Goal: Information Seeking & Learning: Learn about a topic

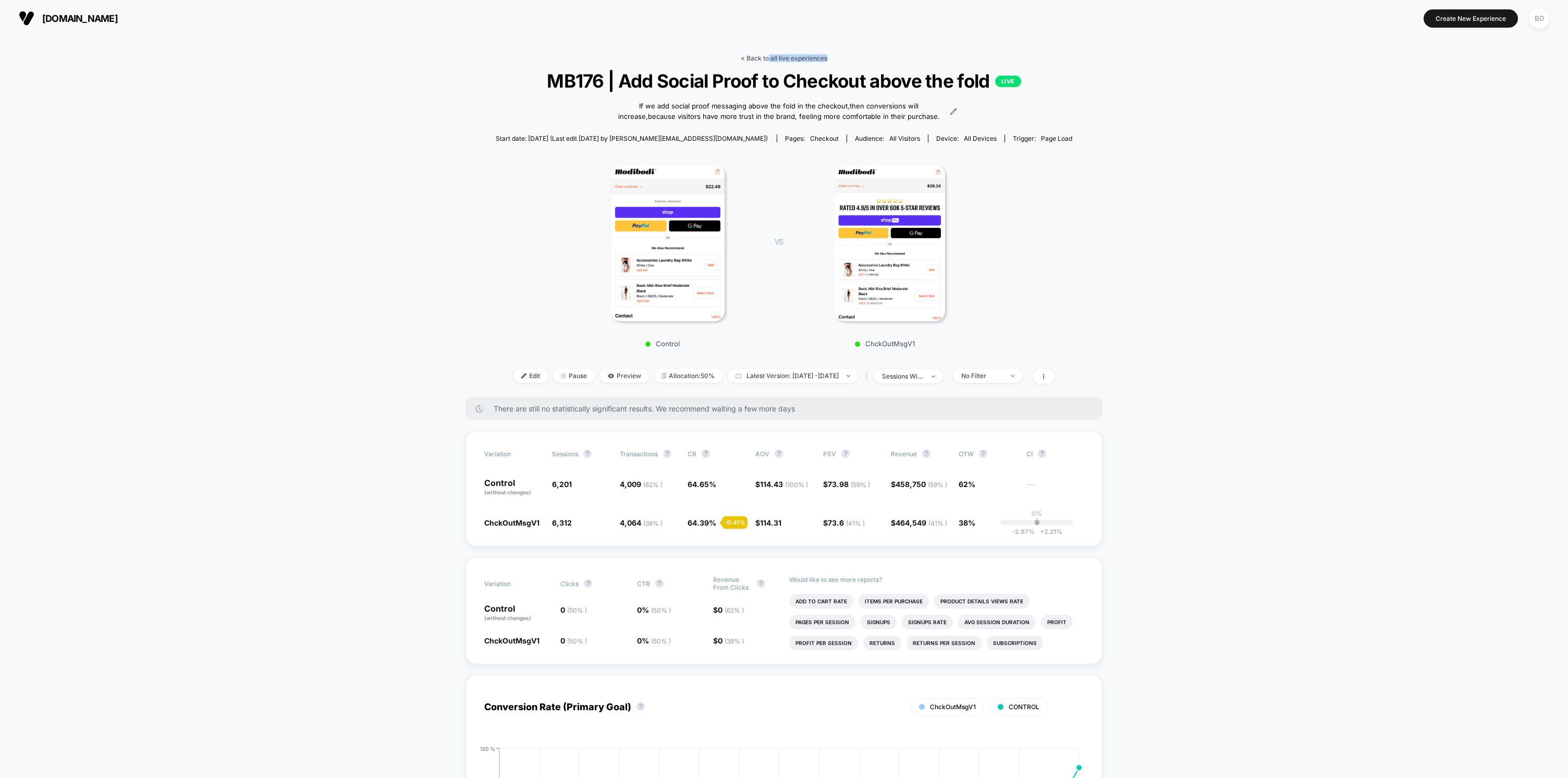
click at [768, 57] on div "< Back to all live experiences MB176 | Add Social Proof to Checkout above the f…" at bounding box center [784, 225] width 577 height 343
click at [768, 57] on link "< Back to all live experiences" at bounding box center [784, 58] width 86 height 8
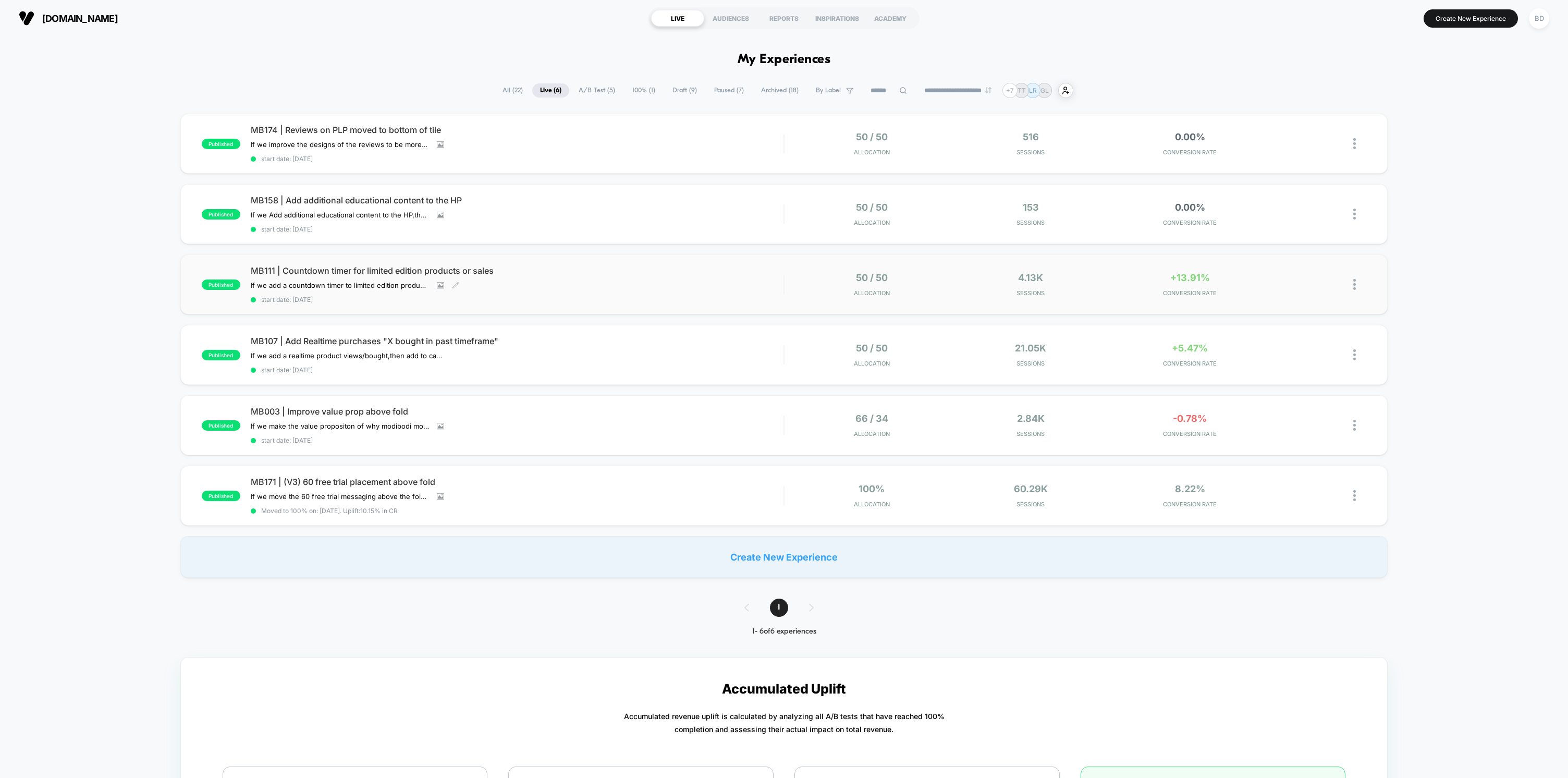
click at [679, 276] on div "MB111 | Countdown timer for limited edition products or sales If we add a count…" at bounding box center [517, 284] width 533 height 38
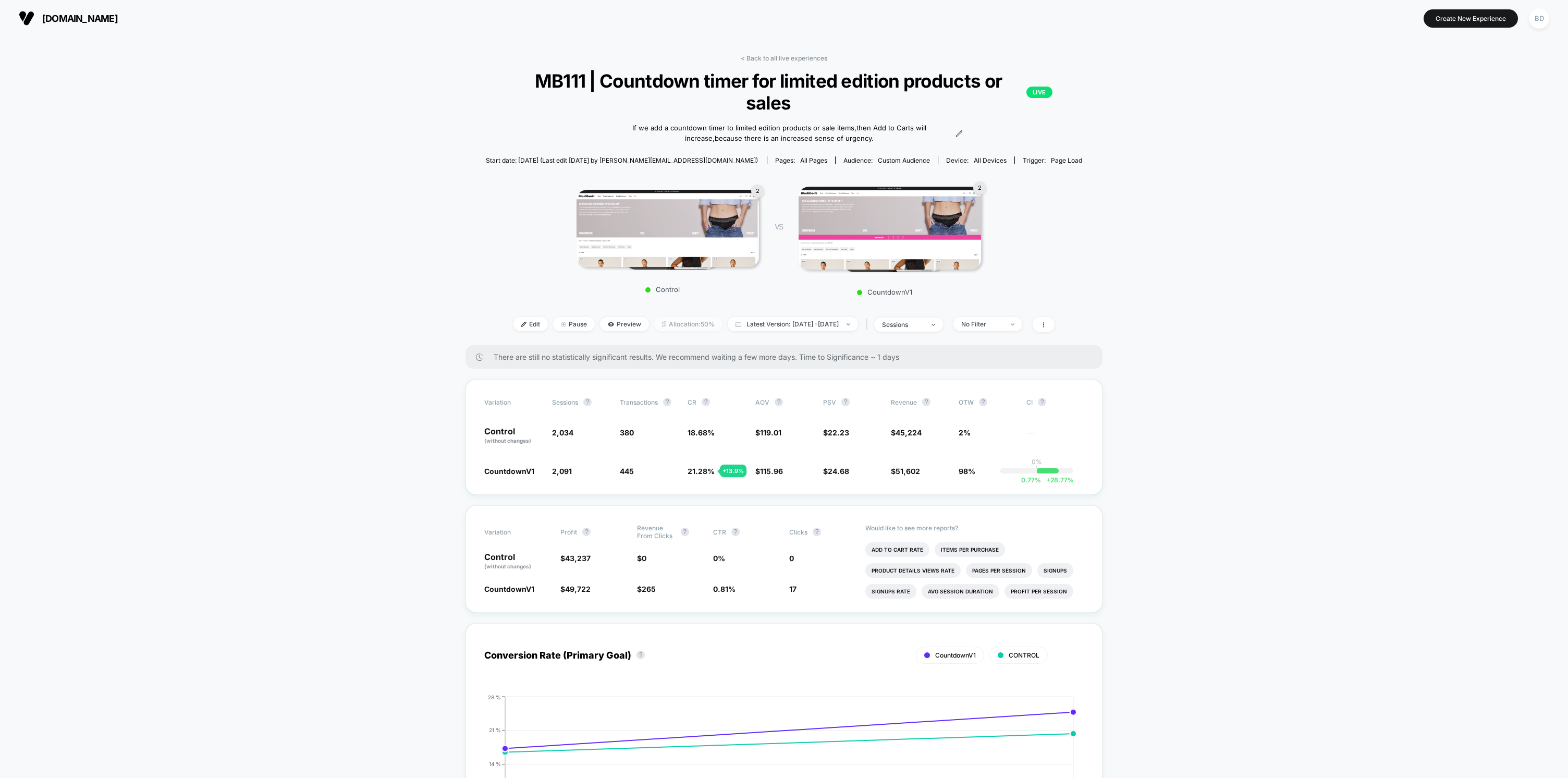
click at [662, 328] on span "Allocation: 50%" at bounding box center [688, 324] width 68 height 14
click at [799, 55] on link "< Back to all live experiences" at bounding box center [784, 58] width 86 height 8
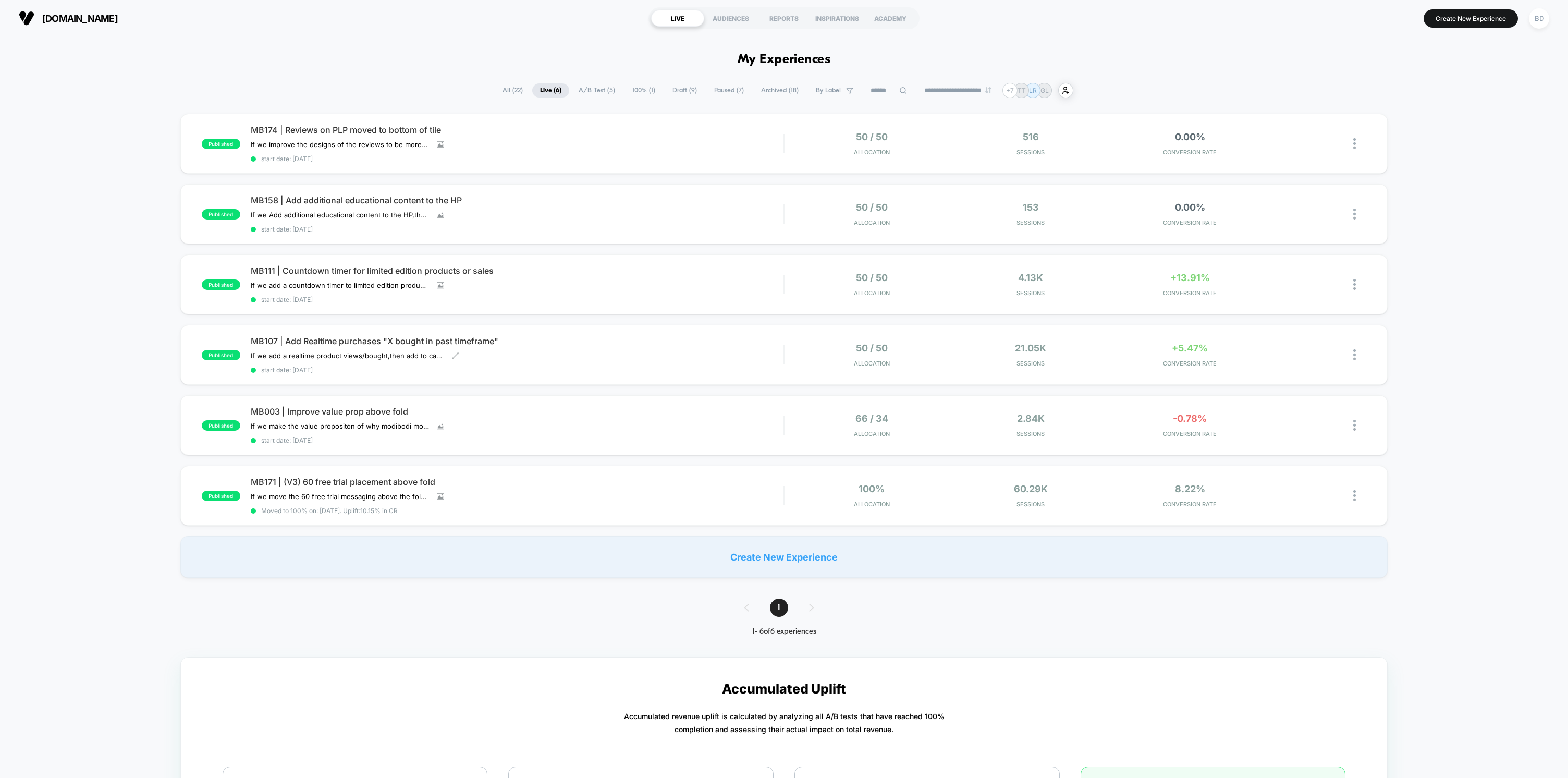
click at [465, 336] on span "MB107 | Add Realtime purchases "X bought in past timeframe"" at bounding box center [517, 341] width 533 height 10
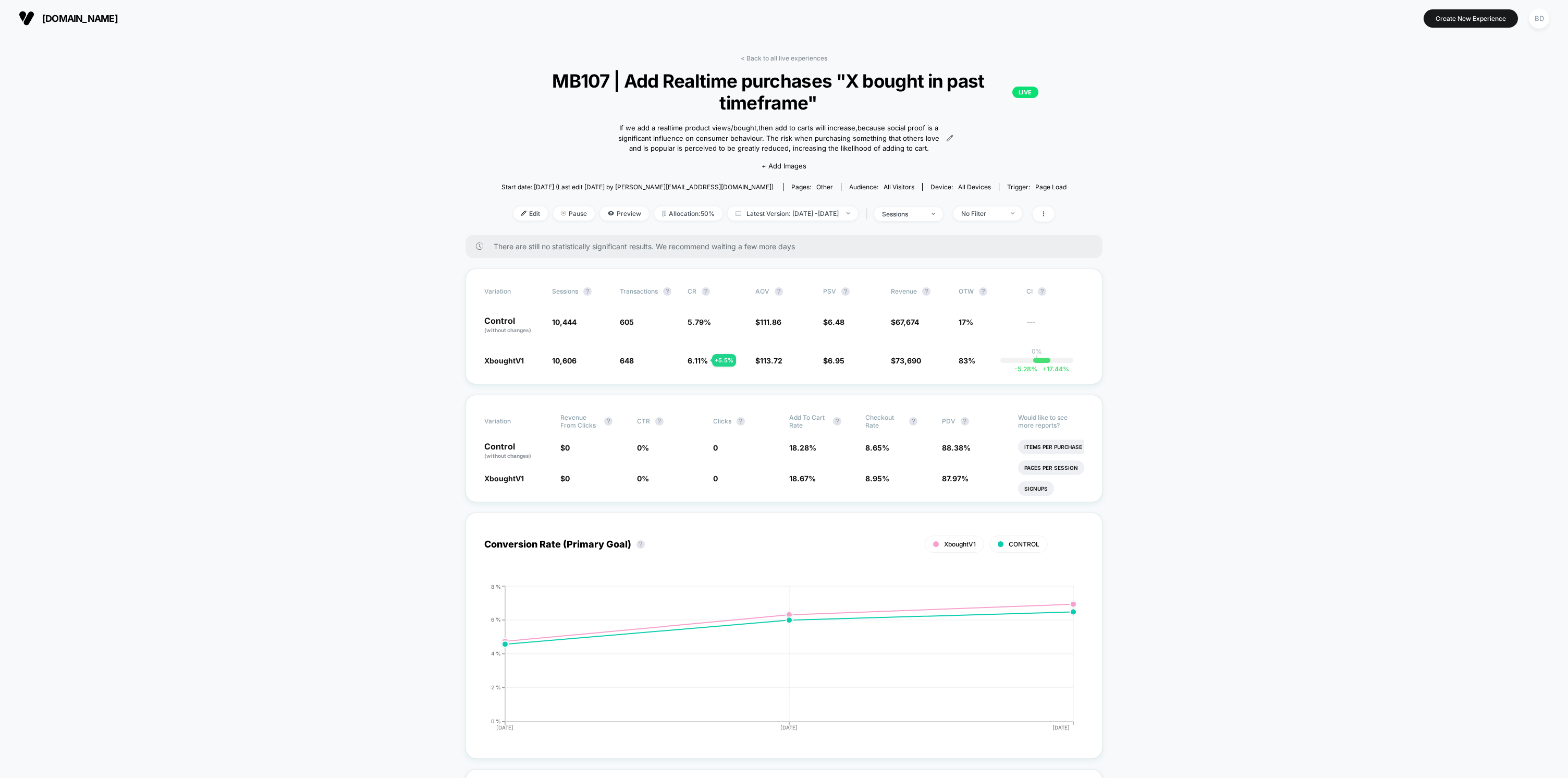
click at [772, 56] on link "< Back to all live experiences" at bounding box center [784, 58] width 86 height 8
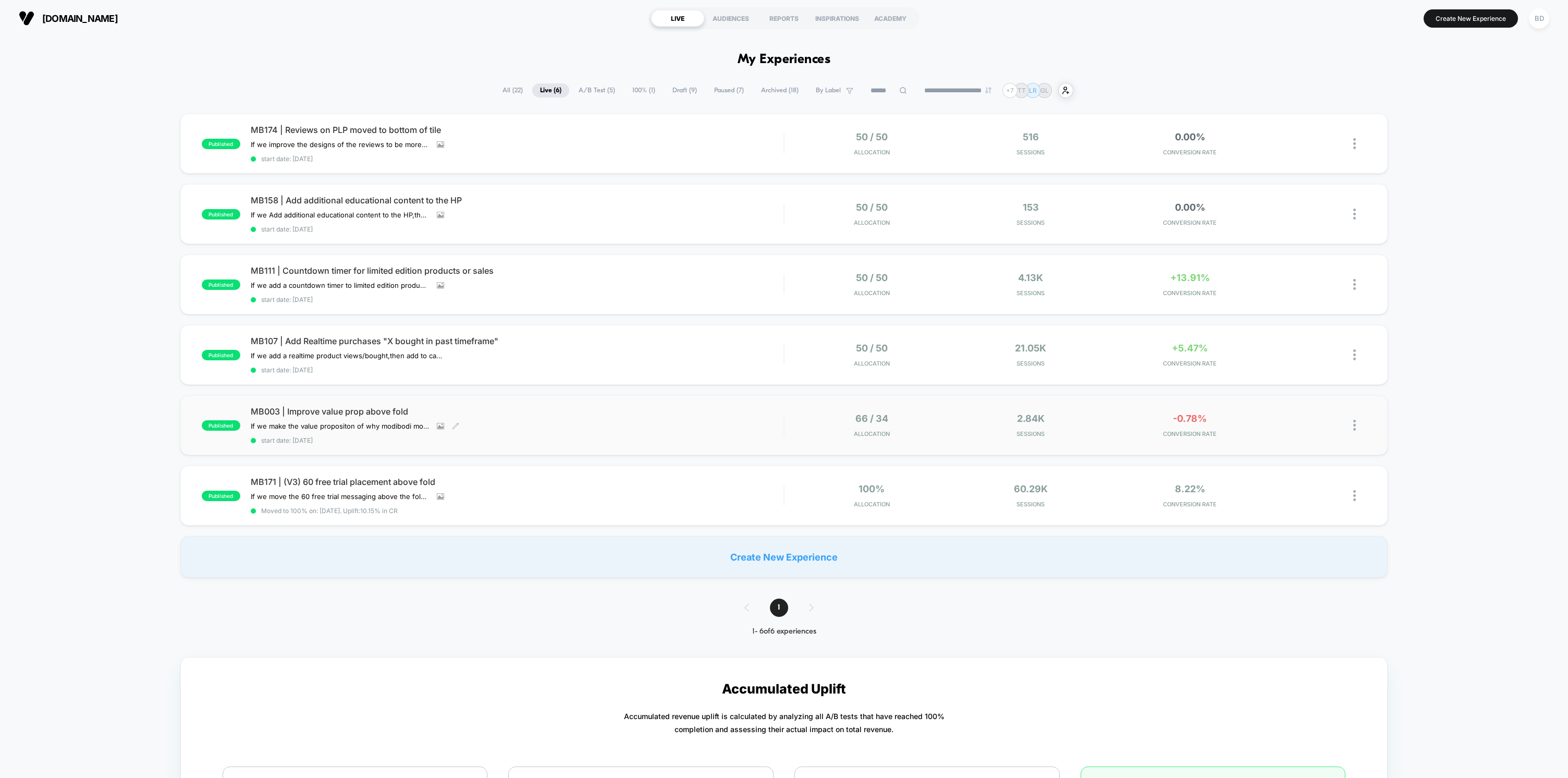
click at [371, 406] on span "MB003 | Improve value prop above fold" at bounding box center [517, 411] width 533 height 10
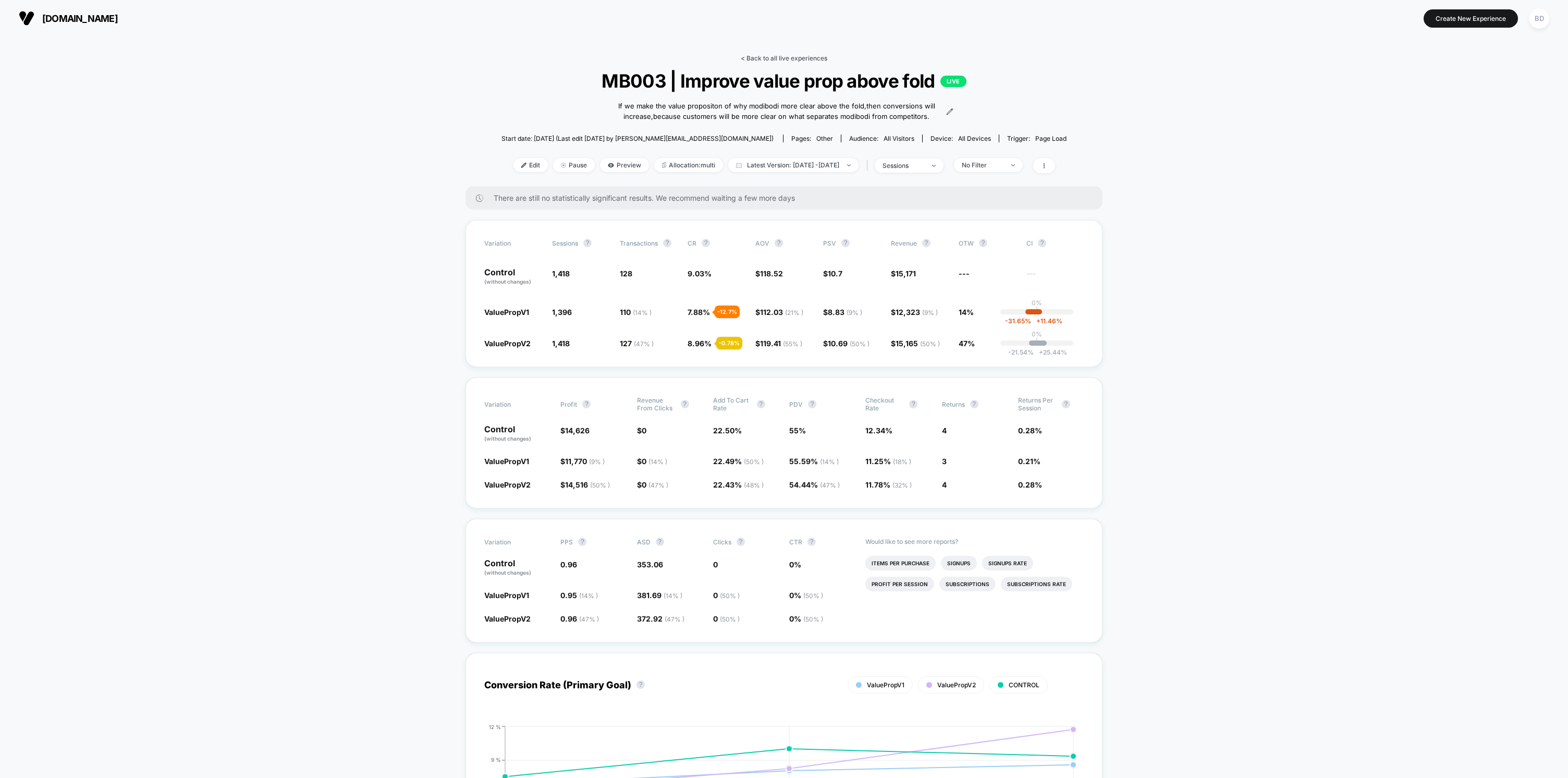
click at [795, 58] on link "< Back to all live experiences" at bounding box center [784, 58] width 86 height 8
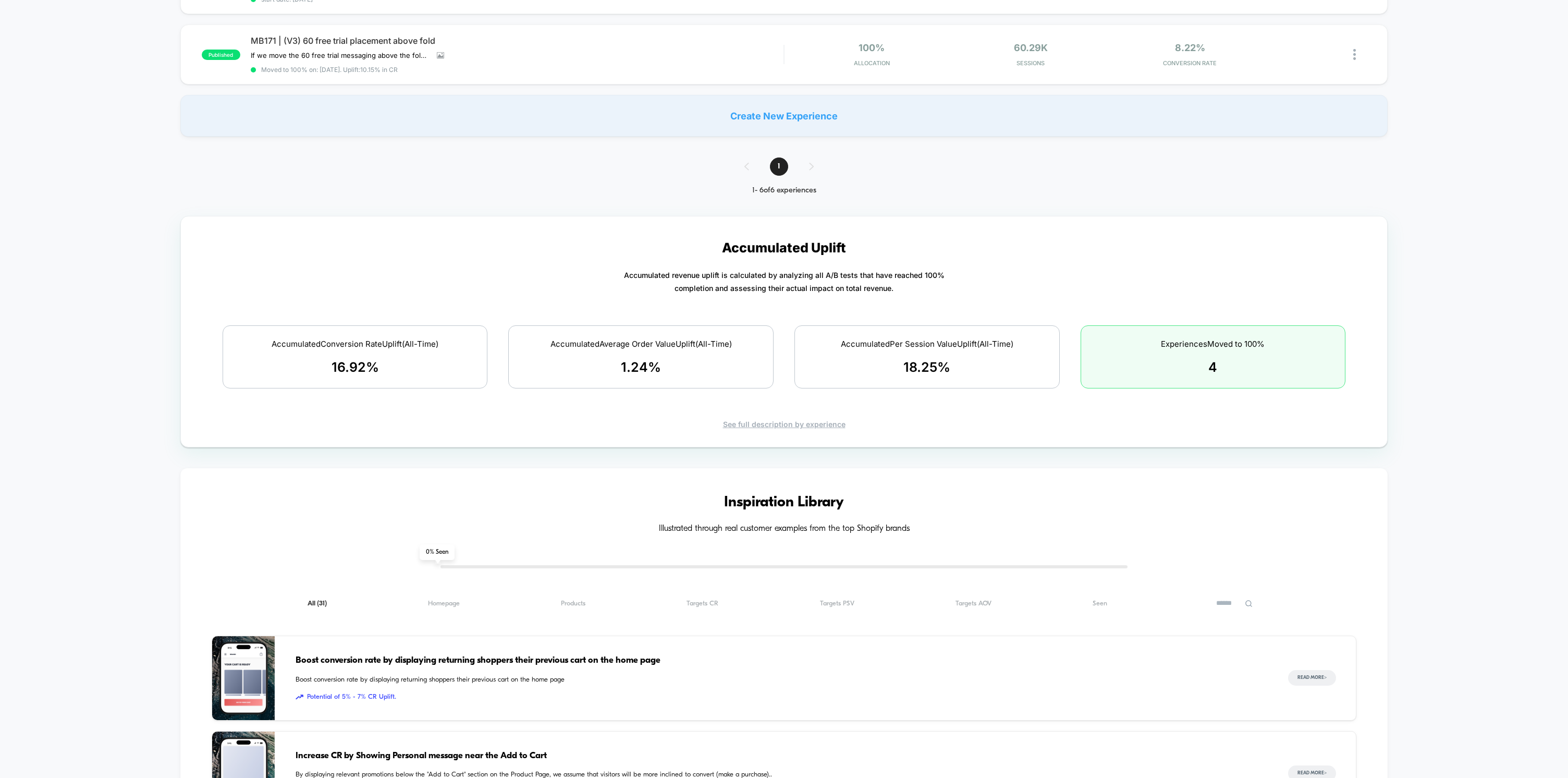
scroll to position [444, 0]
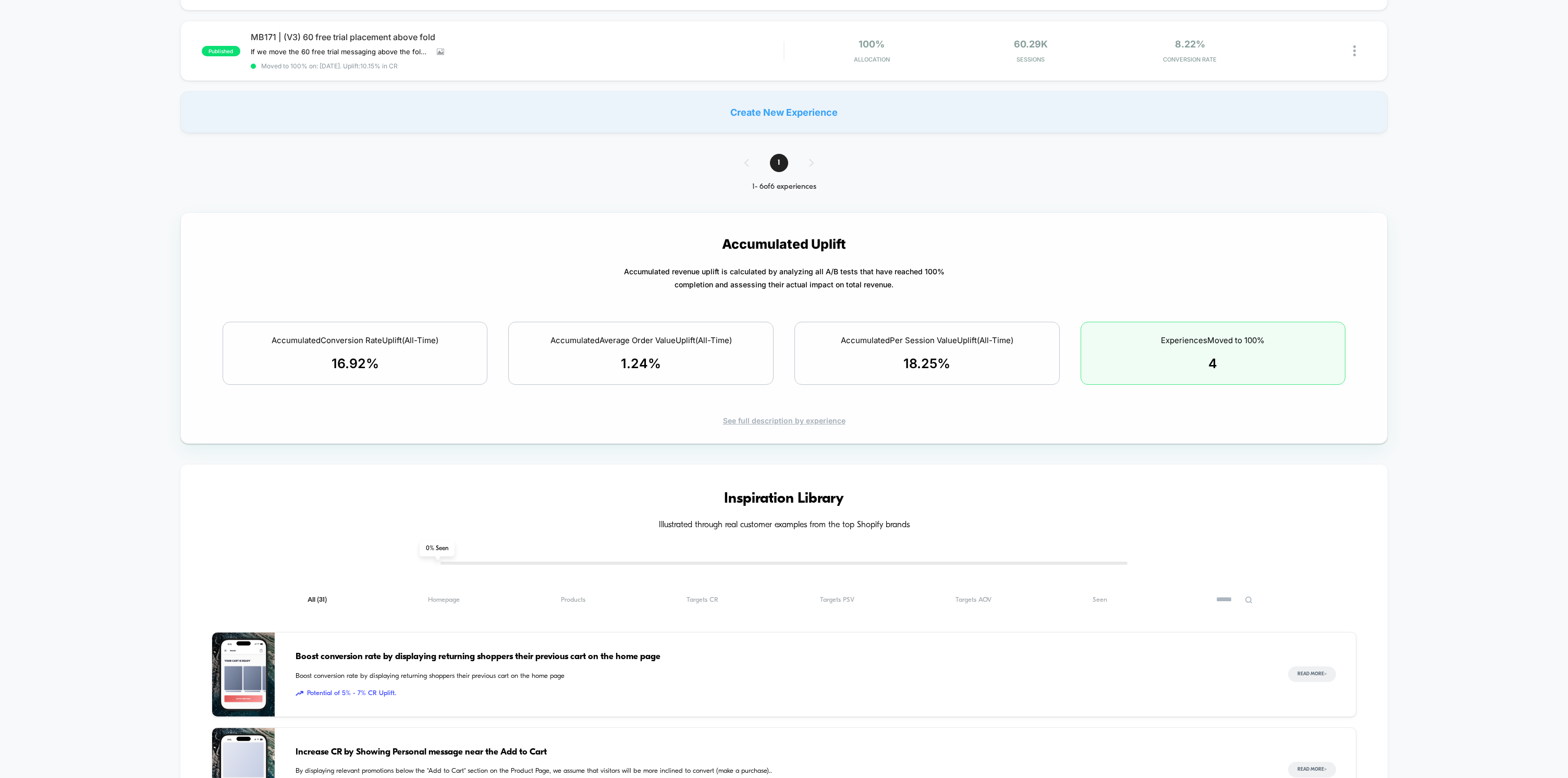
click at [782, 416] on div "See full description by experience" at bounding box center [784, 420] width 1170 height 9
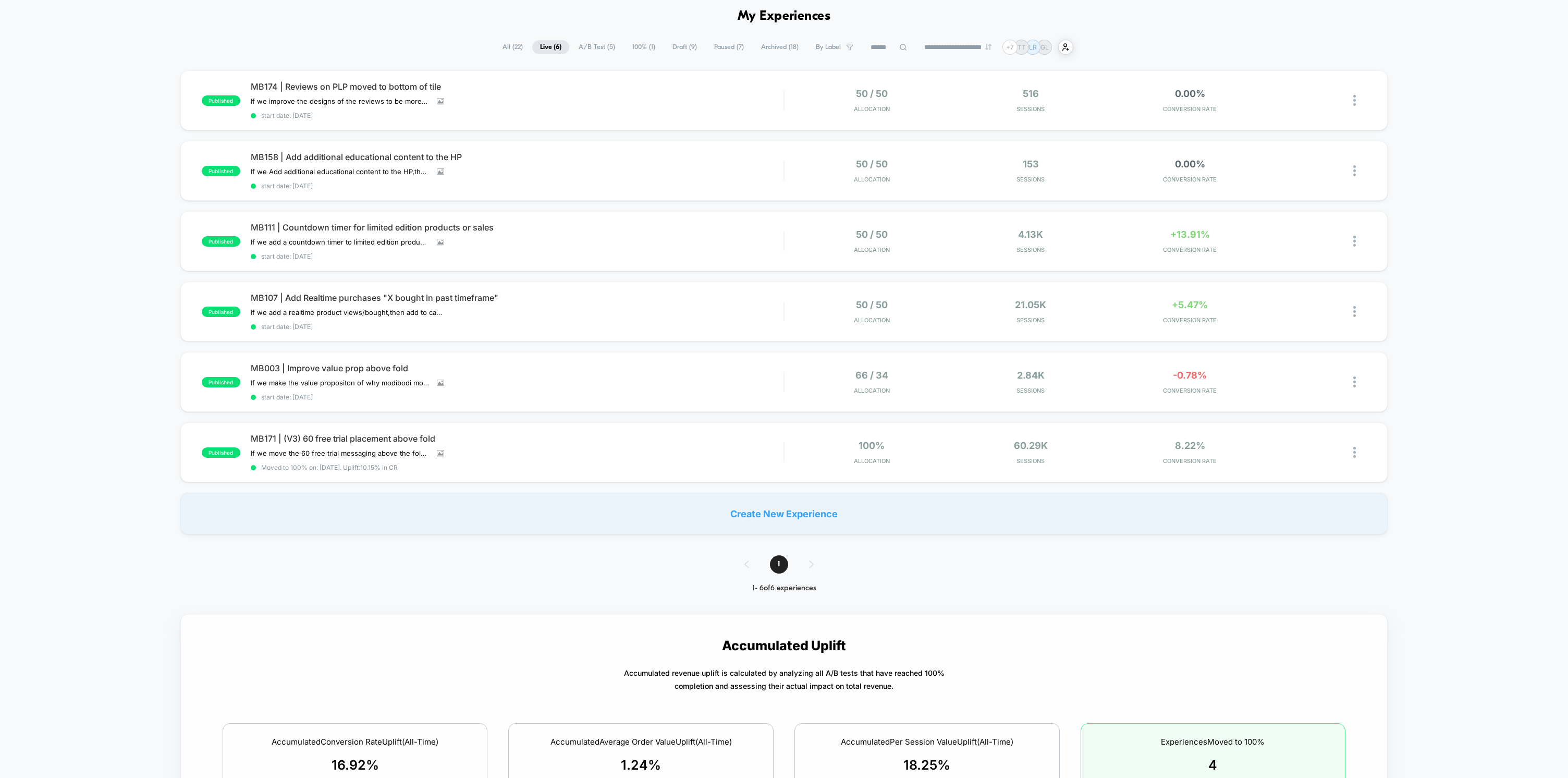
scroll to position [0, 0]
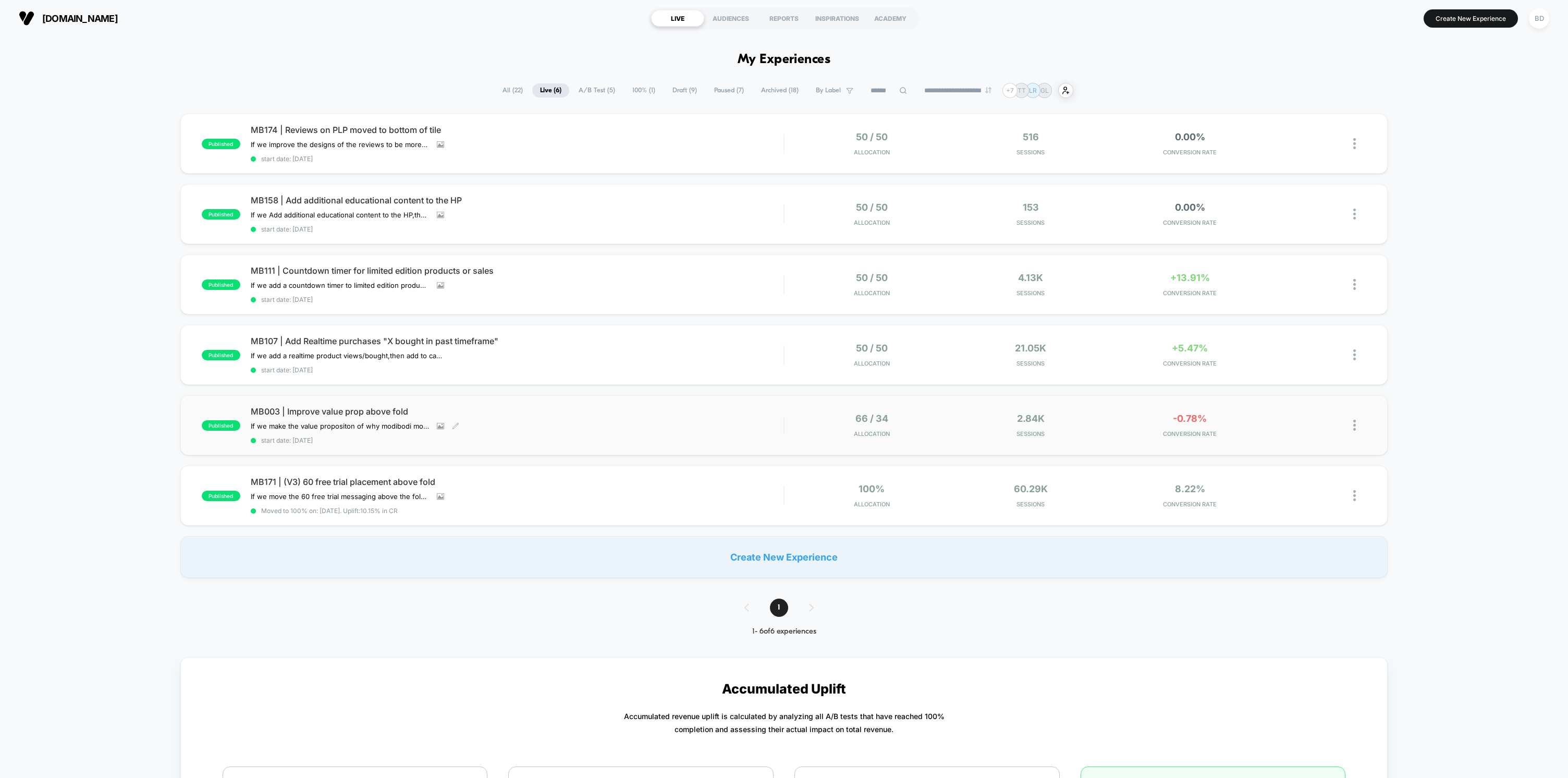
click at [358, 408] on span "MB003 | Improve value prop above fold" at bounding box center [517, 411] width 533 height 10
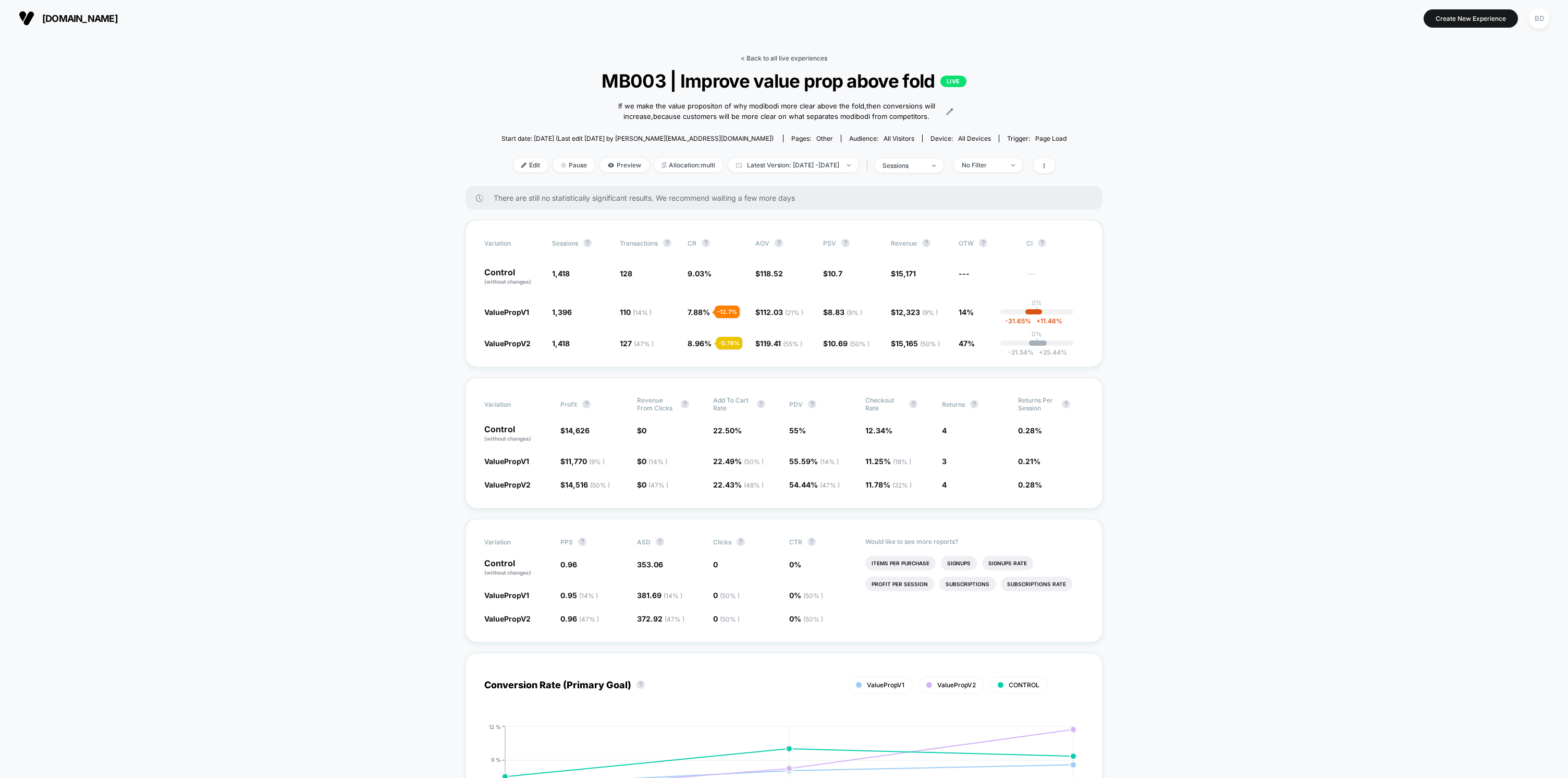
click at [760, 57] on link "< Back to all live experiences" at bounding box center [784, 58] width 86 height 8
